Goal: Find specific page/section: Find specific page/section

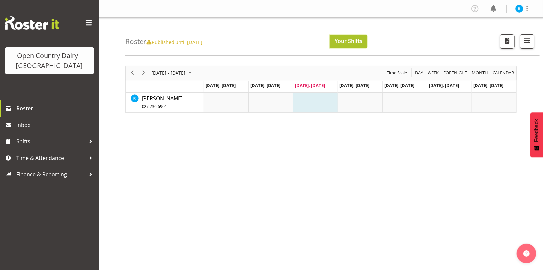
click at [349, 39] on span "Your Shifts" at bounding box center [348, 40] width 27 height 7
click at [25, 141] on span "Shifts" at bounding box center [51, 142] width 69 height 10
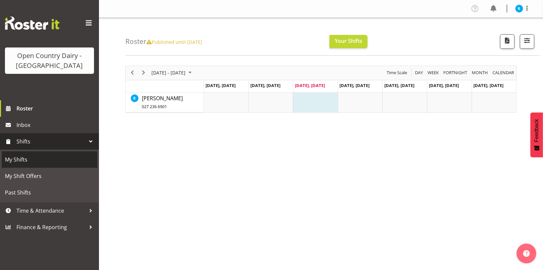
click at [24, 157] on span "My Shifts" at bounding box center [49, 160] width 89 height 10
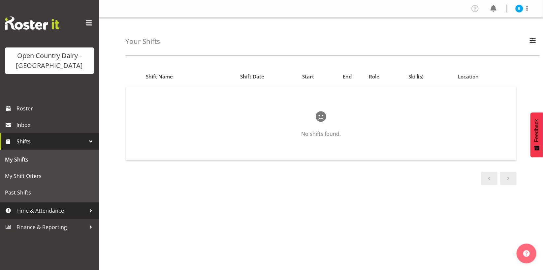
click at [50, 207] on span "Time & Attendance" at bounding box center [51, 211] width 69 height 10
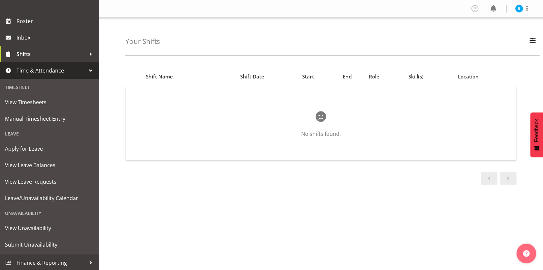
scroll to position [88, 0]
click at [55, 196] on span "Leave/Unavailability Calendar" at bounding box center [49, 198] width 89 height 10
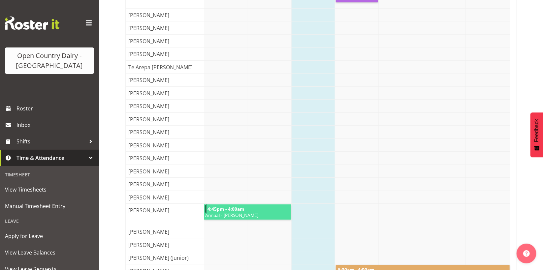
scroll to position [2377, 0]
